Goal: Task Accomplishment & Management: Manage account settings

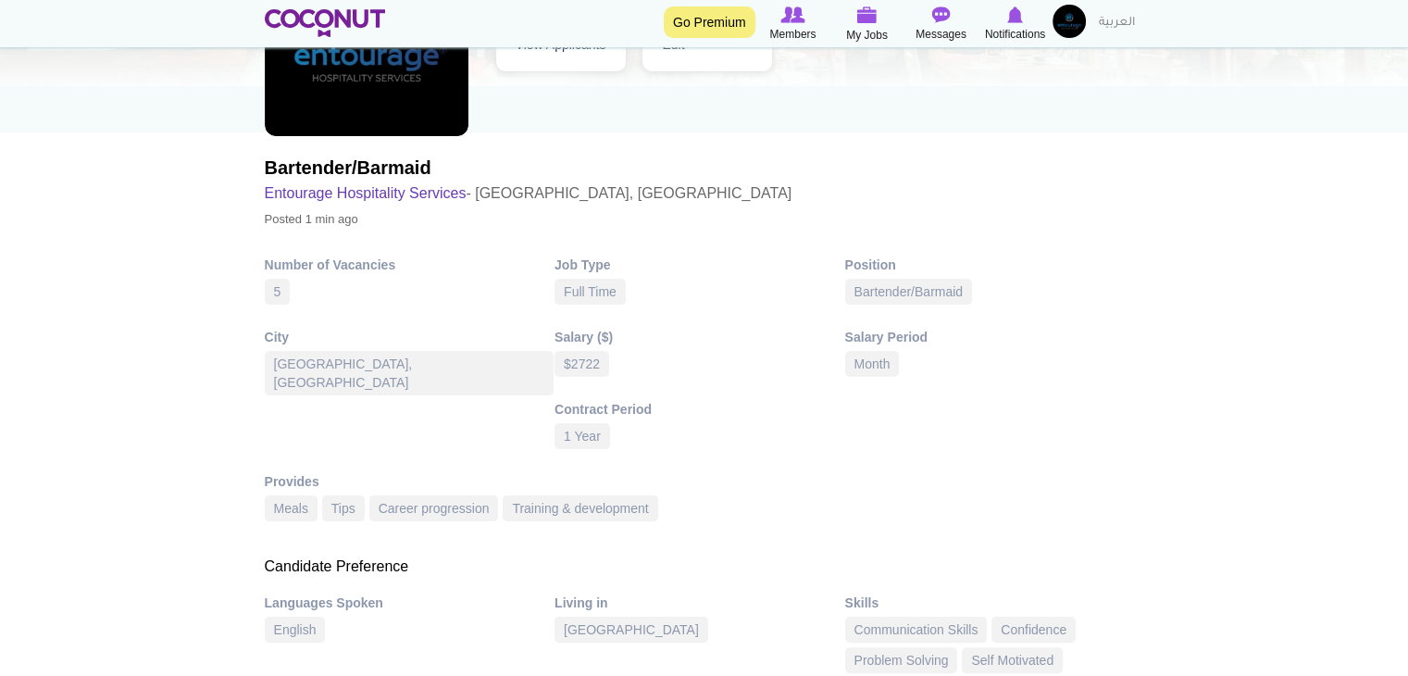
scroll to position [93, 0]
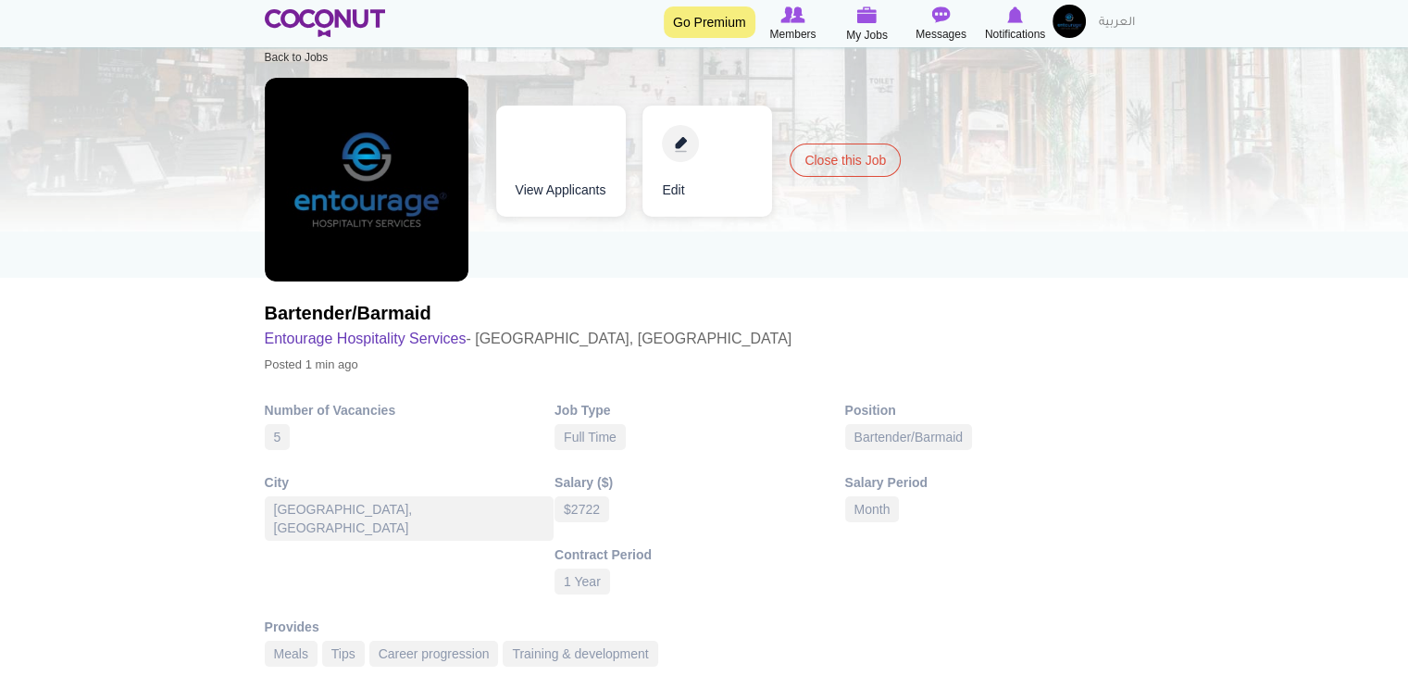
click at [689, 134] on link "Edit" at bounding box center [708, 161] width 130 height 111
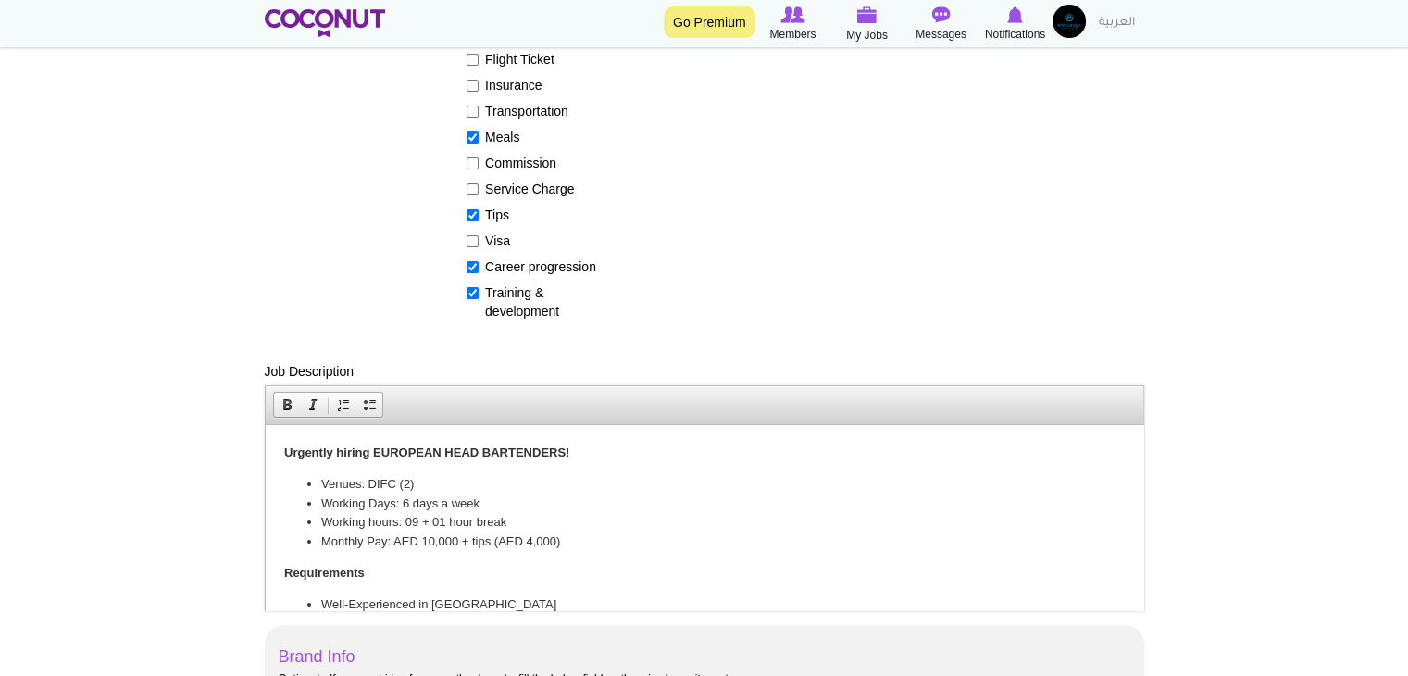
scroll to position [741, 0]
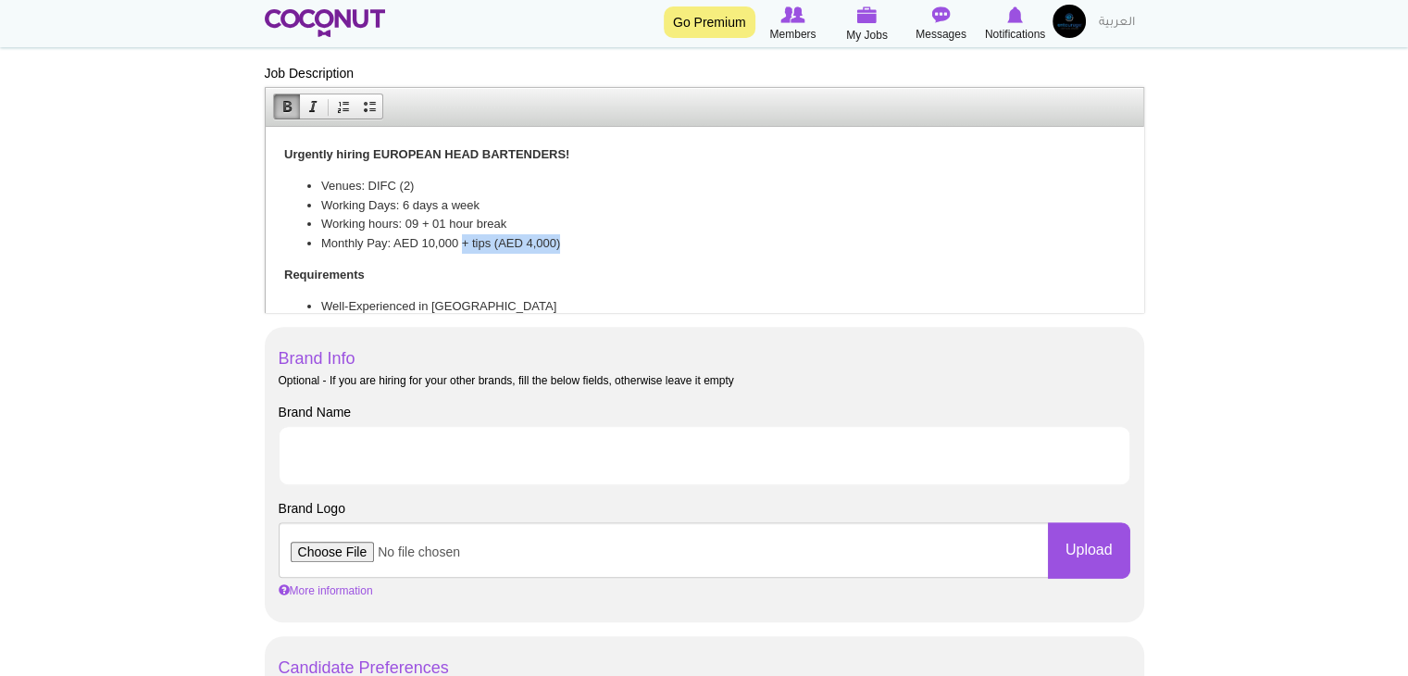
drag, startPoint x: 461, startPoint y: 244, endPoint x: 592, endPoint y: 237, distance: 130.7
click at [592, 237] on li "Monthly Pay: AED 10,000 + tips (AED 4,000)" at bounding box center [703, 243] width 767 height 19
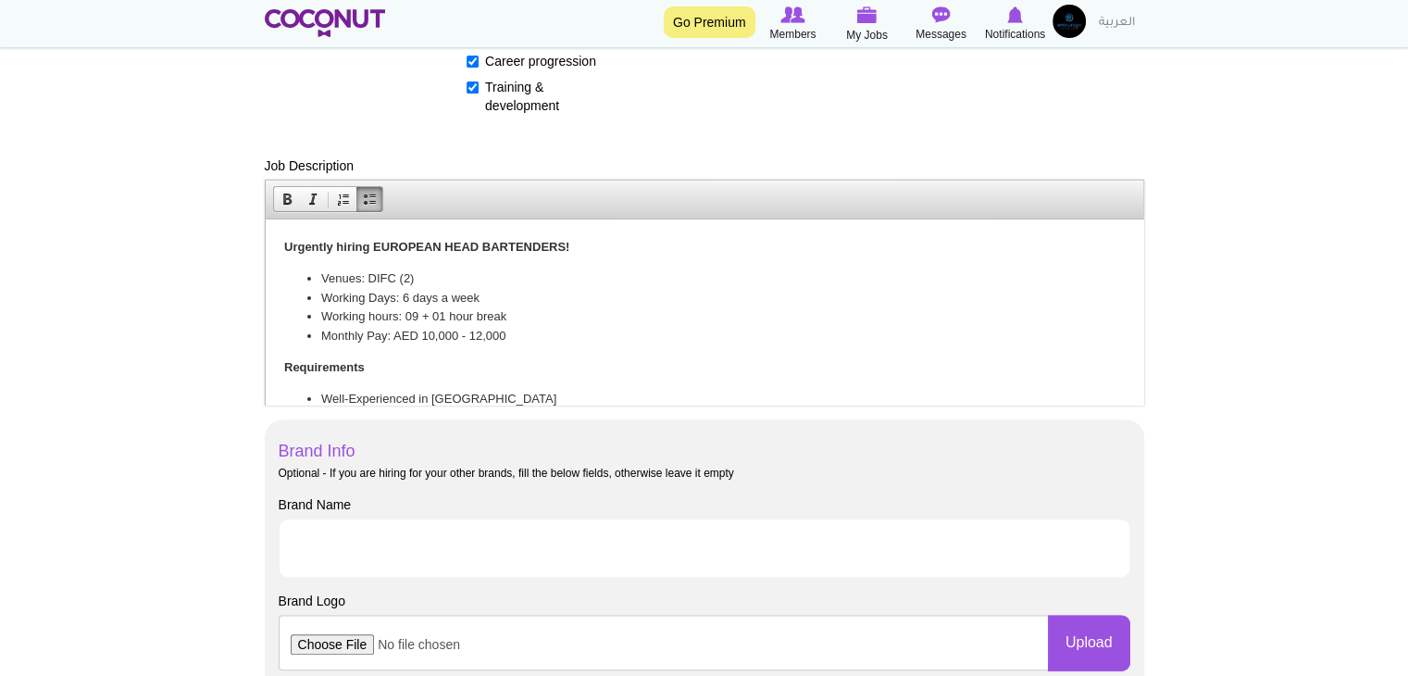
click at [437, 242] on strong "Urgently hiring EUROPEAN HEAD BARTENDERS!" at bounding box center [425, 247] width 285 height 14
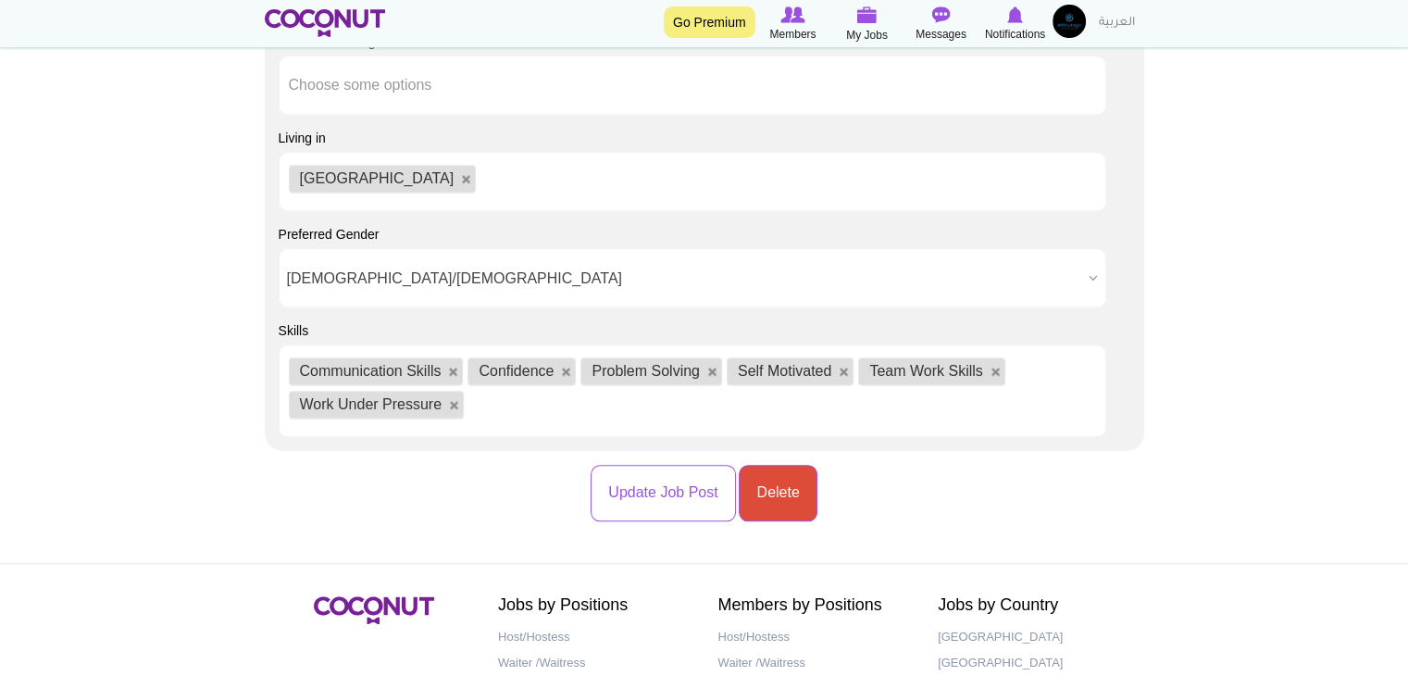
scroll to position [2000, 0]
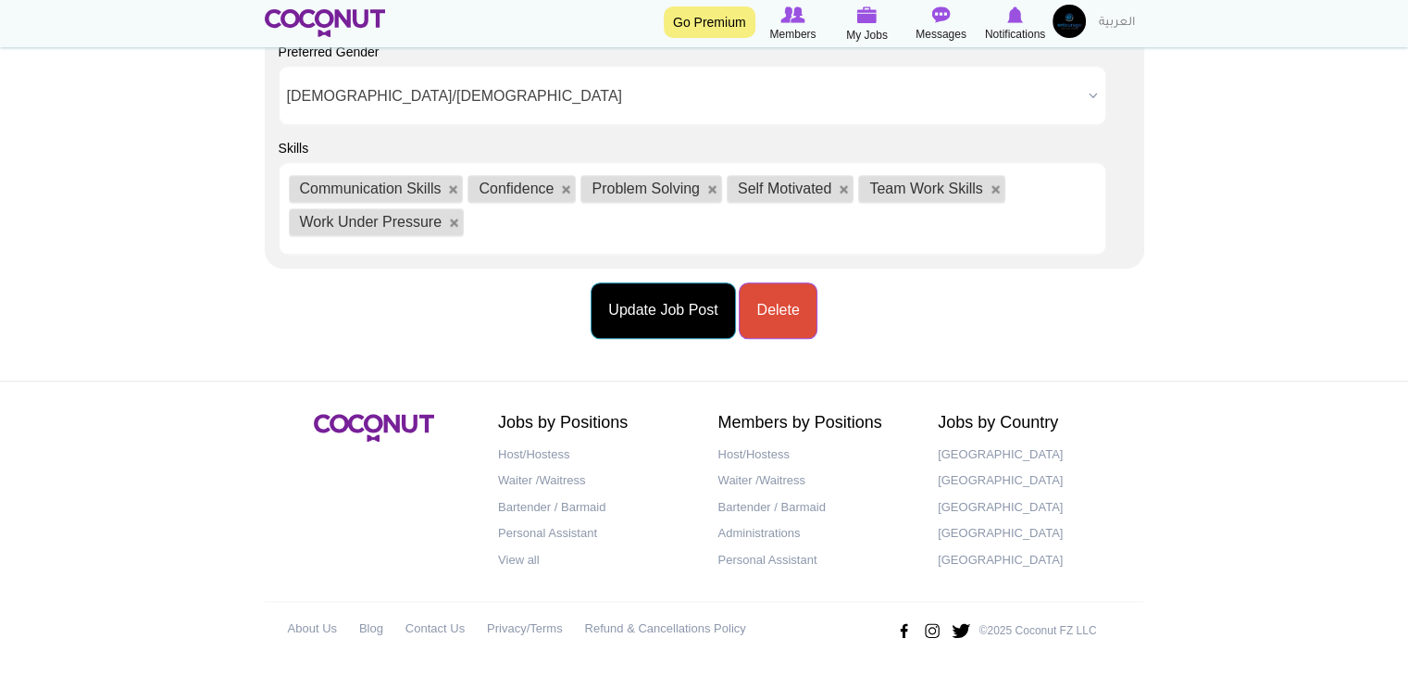
click at [685, 331] on button "Update Job Post" at bounding box center [663, 310] width 144 height 56
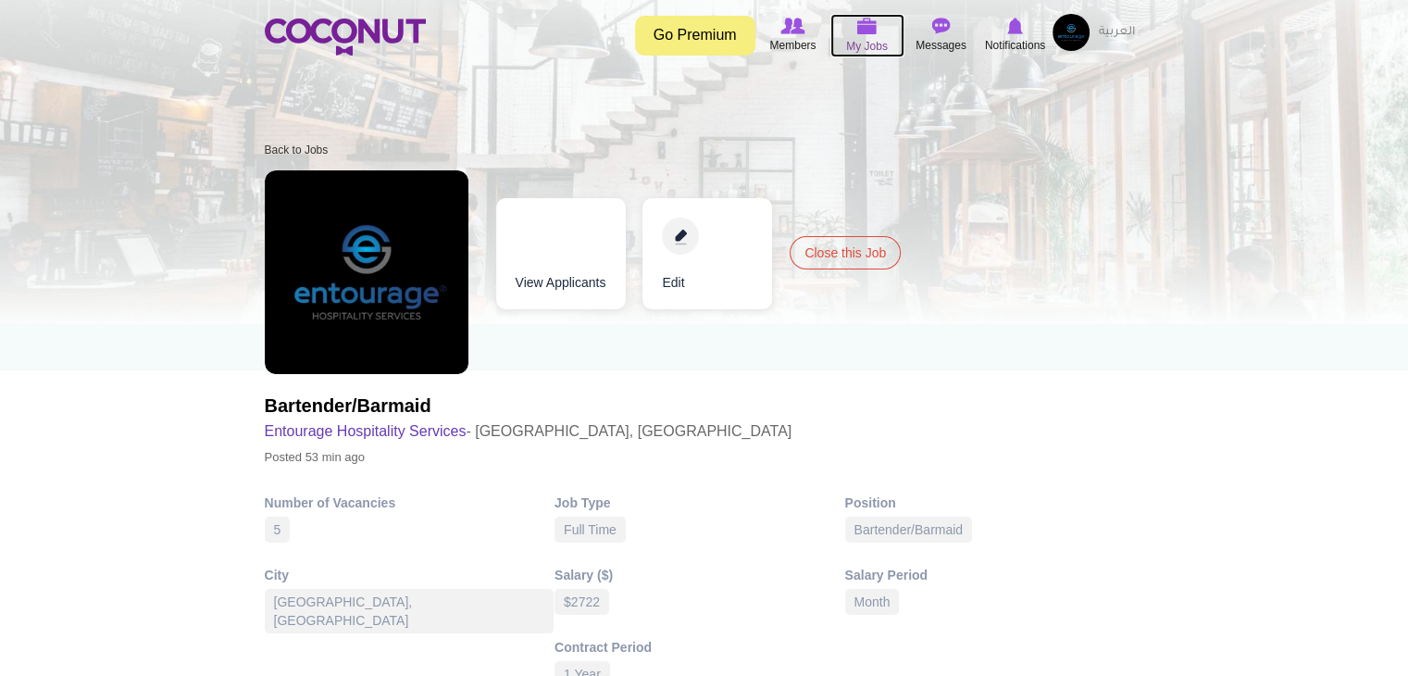
click at [869, 44] on span "My Jobs" at bounding box center [867, 46] width 42 height 19
